Goal: Task Accomplishment & Management: Complete application form

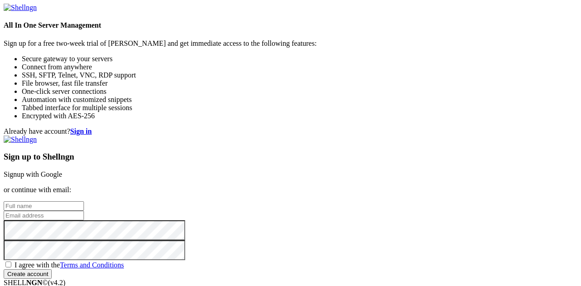
click at [62, 171] on link "Signup with Google" at bounding box center [33, 175] width 59 height 8
click at [84, 201] on input "text" at bounding box center [44, 206] width 80 height 10
type input "[PERSON_NAME]"
type input "[EMAIL_ADDRESS][DOMAIN_NAME]"
click at [124, 261] on span "I agree with the Terms and Conditions" at bounding box center [69, 265] width 109 height 8
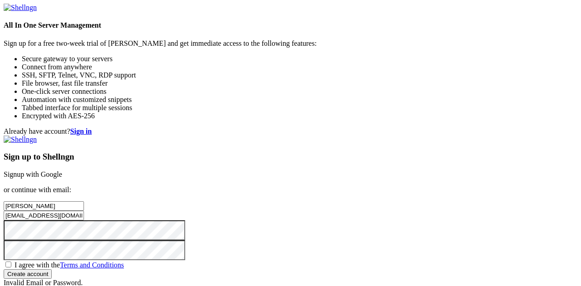
click at [11, 262] on input "I agree with the Terms and Conditions" at bounding box center [8, 265] width 6 height 6
checkbox input "true"
click at [52, 269] on input "Create account" at bounding box center [28, 274] width 48 height 10
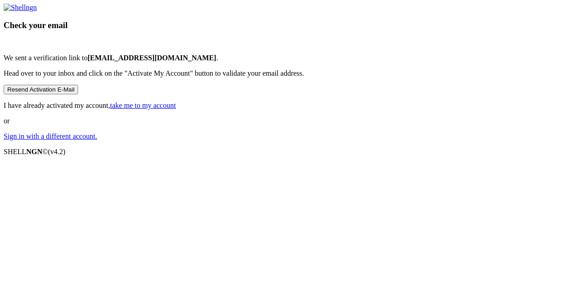
scroll to position [36, 0]
click at [176, 109] on link "take me to my account" at bounding box center [143, 106] width 66 height 8
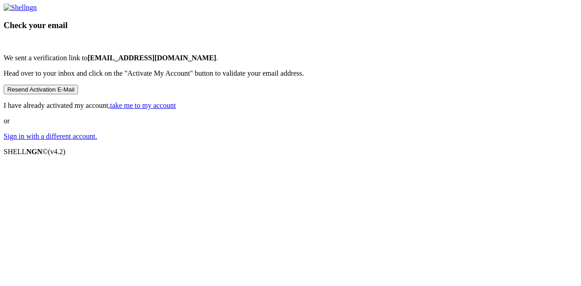
click at [176, 109] on link "take me to my account" at bounding box center [143, 106] width 66 height 8
click at [4, 93] on div "Check your email We sent a verification link to [EMAIL_ADDRESS][DOMAIN_NAME] . …" at bounding box center [290, 72] width 573 height 137
click at [78, 94] on button "Resend Activation E-Mail" at bounding box center [41, 90] width 74 height 10
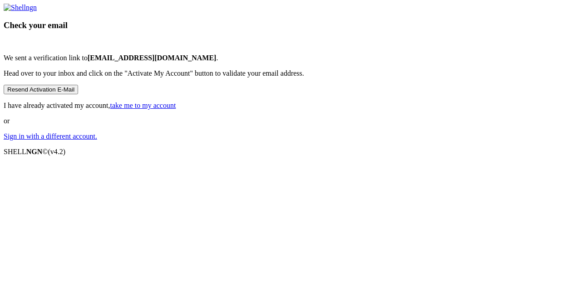
click at [216, 62] on b "[EMAIL_ADDRESS][DOMAIN_NAME]" at bounding box center [152, 58] width 129 height 8
click at [78, 94] on button "Resend Activation E-Mail" at bounding box center [41, 90] width 74 height 10
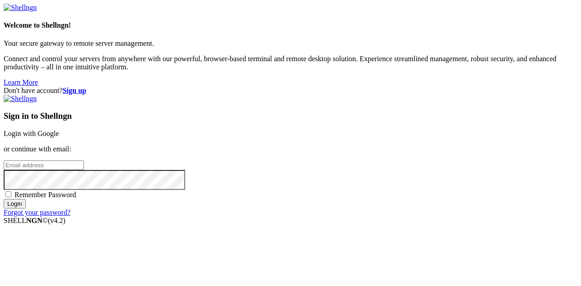
click at [84, 161] on input "email" at bounding box center [44, 166] width 80 height 10
type input "[EMAIL_ADDRESS][DOMAIN_NAME]"
click at [26, 209] on input "Login" at bounding box center [15, 204] width 22 height 10
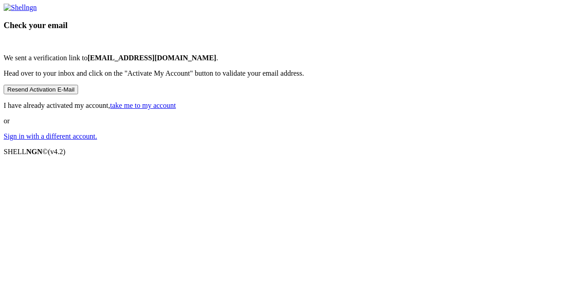
scroll to position [36, 0]
click at [97, 140] on link "Sign in with a different account." at bounding box center [50, 136] width 93 height 8
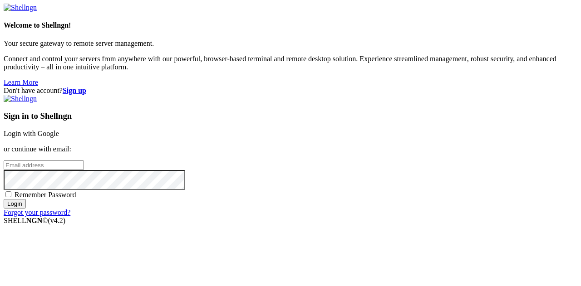
click at [84, 161] on input "email" at bounding box center [44, 166] width 80 height 10
click at [59, 130] on link "Login with Google" at bounding box center [31, 134] width 55 height 8
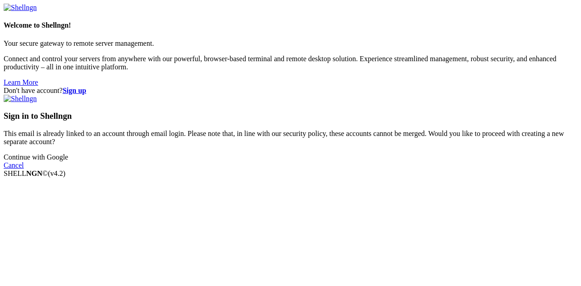
click at [370, 170] on div "Sign in to Shellngn This email is already linked to an account through email lo…" at bounding box center [290, 132] width 573 height 75
click at [24, 169] on link "Cancel" at bounding box center [14, 165] width 20 height 8
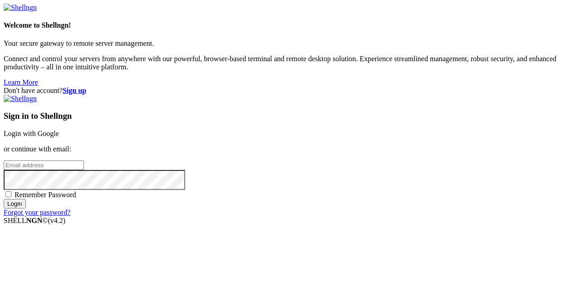
click at [84, 161] on input "email" at bounding box center [44, 166] width 80 height 10
type input "[EMAIL_ADDRESS][DOMAIN_NAME]"
click at [4, 199] on input "Login" at bounding box center [15, 204] width 22 height 10
click at [84, 161] on input "email" at bounding box center [44, 166] width 80 height 10
type input "[EMAIL_ADDRESS][DOMAIN_NAME]"
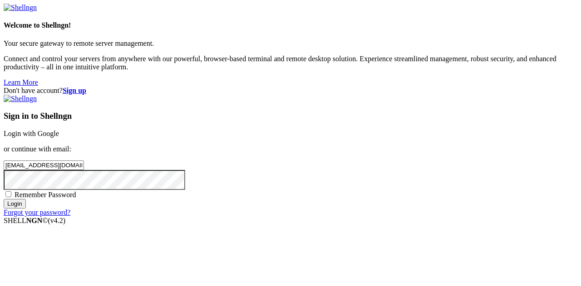
click at [4, 199] on input "Login" at bounding box center [15, 204] width 22 height 10
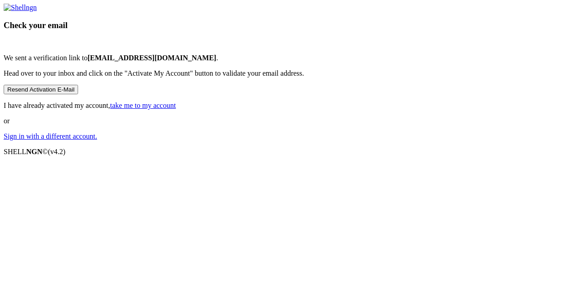
click at [78, 94] on button "Resend Activation E-Mail" at bounding box center [41, 90] width 74 height 10
click at [97, 140] on link "Sign in with a different account." at bounding box center [50, 136] width 93 height 8
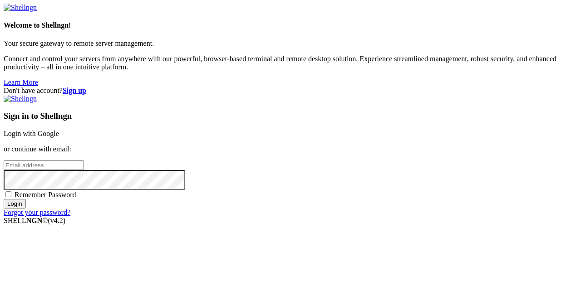
click at [86, 87] on strong "Sign up" at bounding box center [75, 91] width 24 height 8
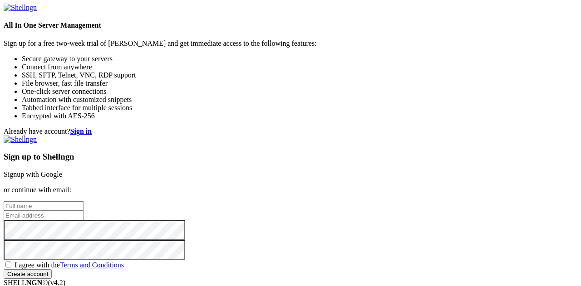
click at [84, 201] on input "text" at bounding box center [44, 206] width 80 height 10
type input "Enzo Gio"
type input "enzo.g.muro@gmail.com"
click at [124, 261] on span "I agree with the Terms and Conditions" at bounding box center [69, 265] width 109 height 8
click at [11, 262] on input "I agree with the Terms and Conditions" at bounding box center [8, 265] width 6 height 6
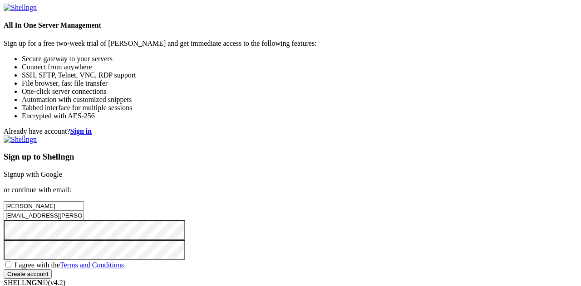
checkbox input "true"
click at [52, 269] on input "Create account" at bounding box center [28, 274] width 48 height 10
